Goal: Find contact information: Find contact information

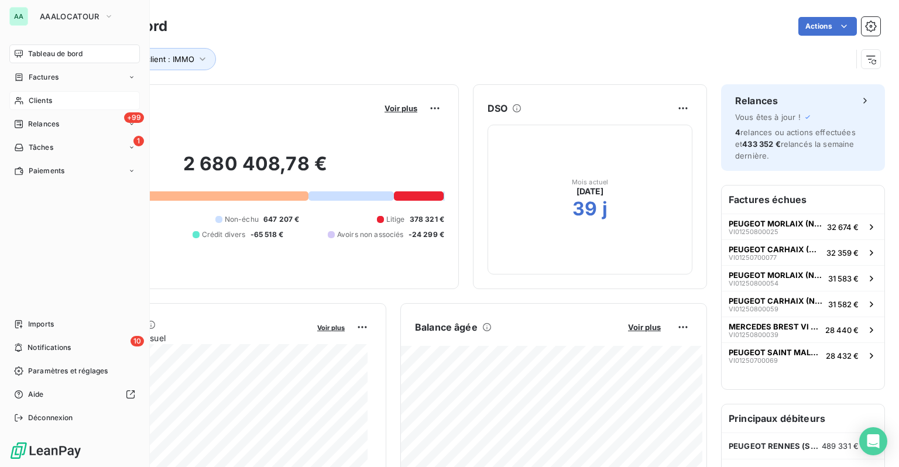
click at [53, 101] on div "Clients" at bounding box center [74, 100] width 131 height 19
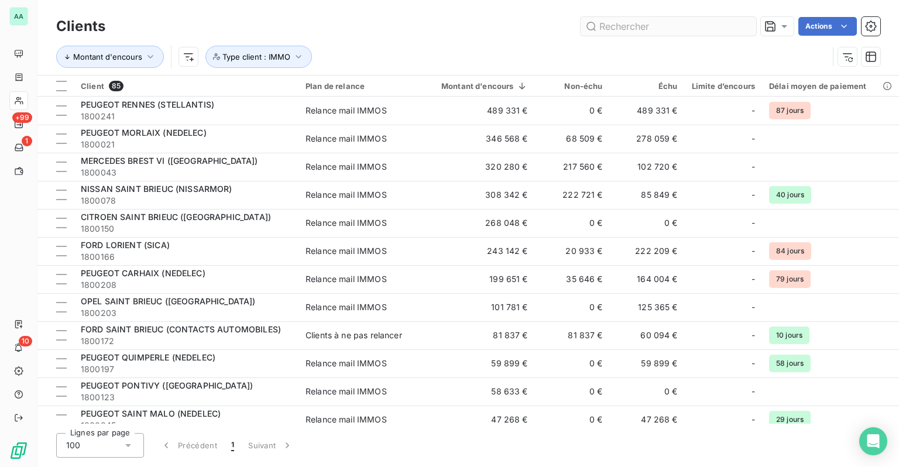
click at [654, 35] on input "text" at bounding box center [669, 26] width 176 height 19
click at [848, 60] on icon "button" at bounding box center [848, 57] width 12 height 12
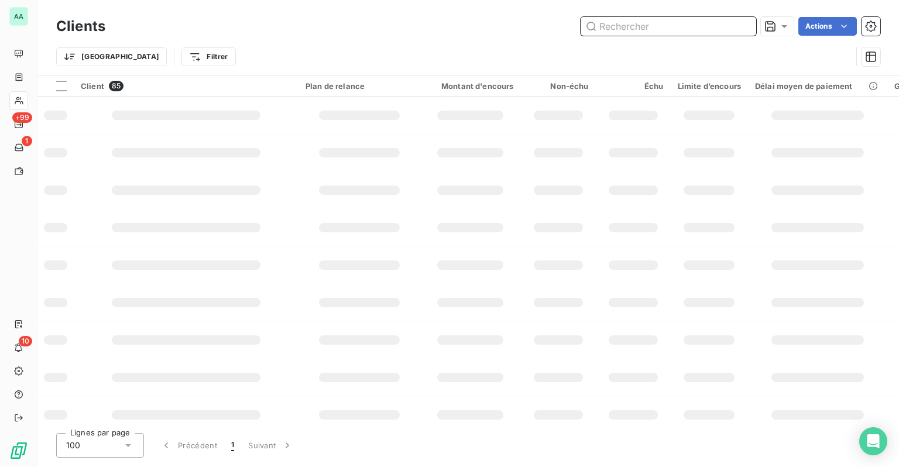
click at [679, 25] on input "text" at bounding box center [669, 26] width 176 height 19
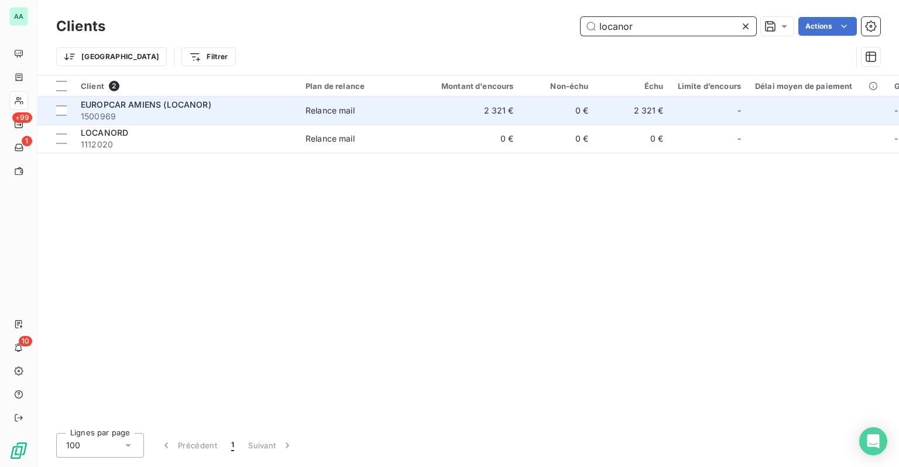
type input "locanor"
click at [169, 114] on span "1500969" at bounding box center [186, 117] width 211 height 12
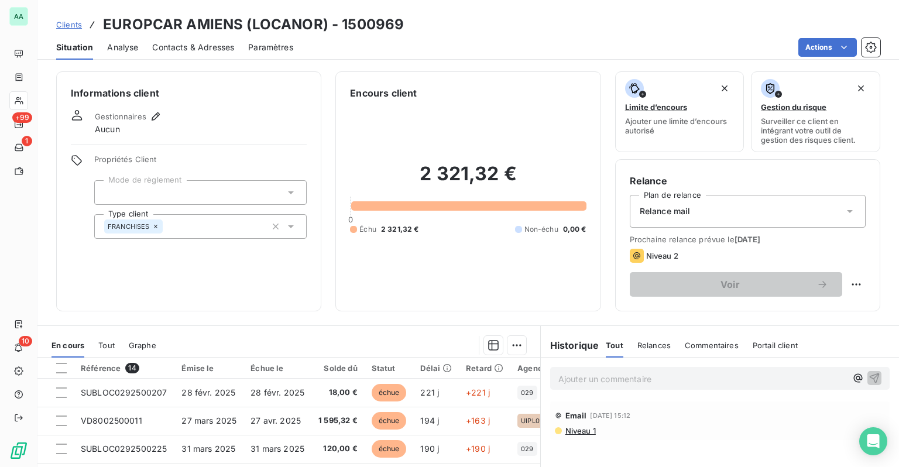
click at [211, 53] on span "Contacts & Adresses" at bounding box center [193, 48] width 82 height 12
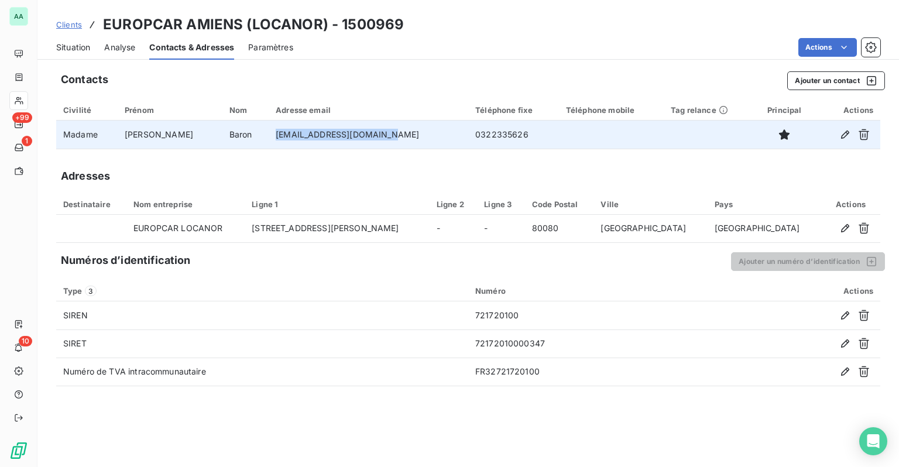
drag, startPoint x: 358, startPoint y: 134, endPoint x: 234, endPoint y: 142, distance: 124.3
click at [234, 142] on tr "Madame [PERSON_NAME] [PERSON_NAME][EMAIL_ADDRESS][PERSON_NAME][DOMAIN_NAME] 032…" at bounding box center [468, 135] width 824 height 28
copy tr "[EMAIL_ADDRESS][DOMAIN_NAME]"
